Goal: Information Seeking & Learning: Understand process/instructions

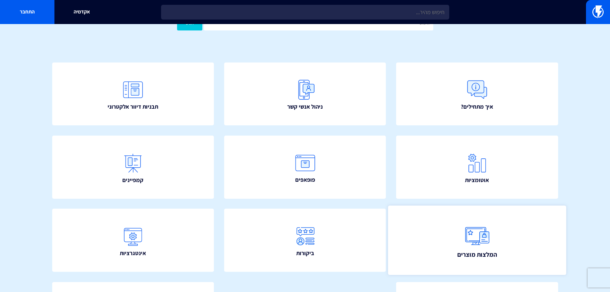
scroll to position [116, 0]
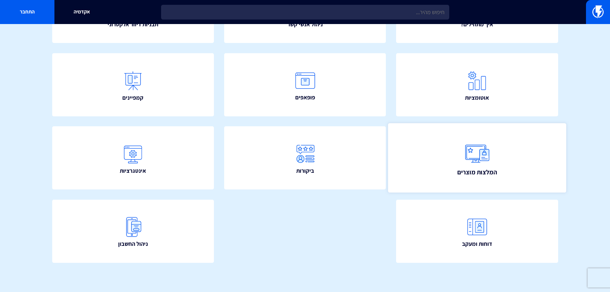
click at [420, 164] on link "המלצות מוצרים" at bounding box center [477, 157] width 178 height 69
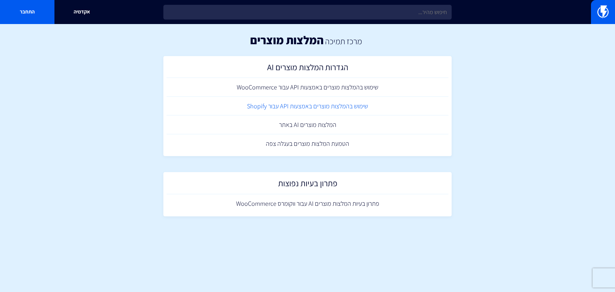
click at [306, 105] on link "שימוש בהמלצות מוצרים באמצעות API עבור Shopify" at bounding box center [308, 106] width 282 height 19
